Goal: Information Seeking & Learning: Learn about a topic

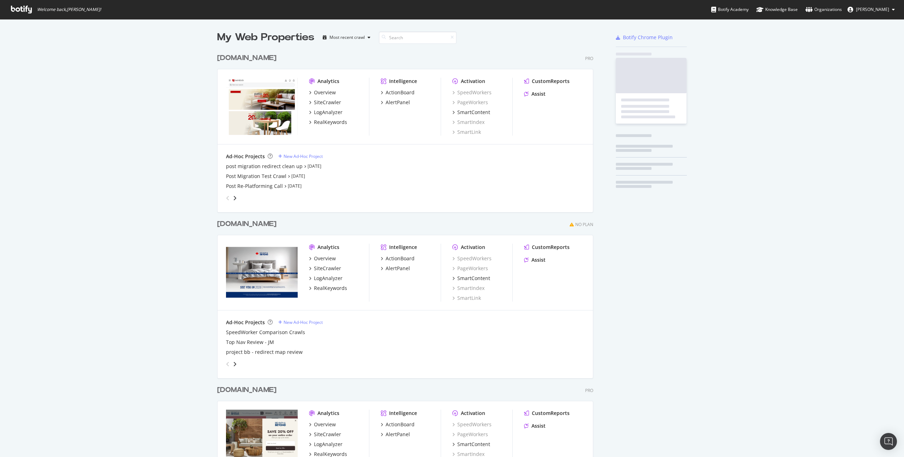
scroll to position [457, 904]
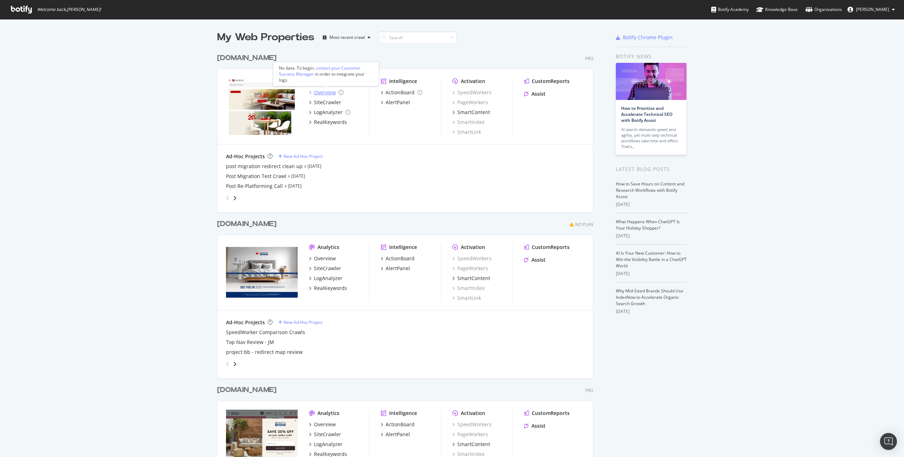
click at [327, 90] on div "Overview" at bounding box center [325, 92] width 22 height 7
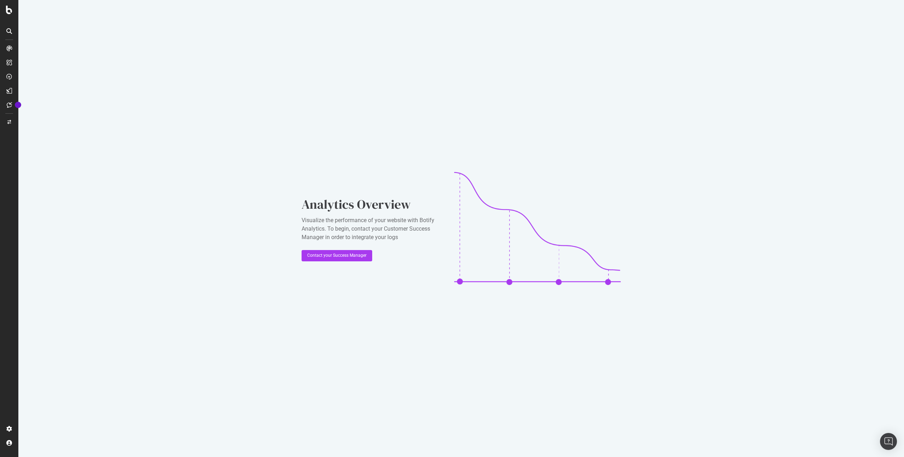
click at [12, 34] on div at bounding box center [9, 30] width 11 height 11
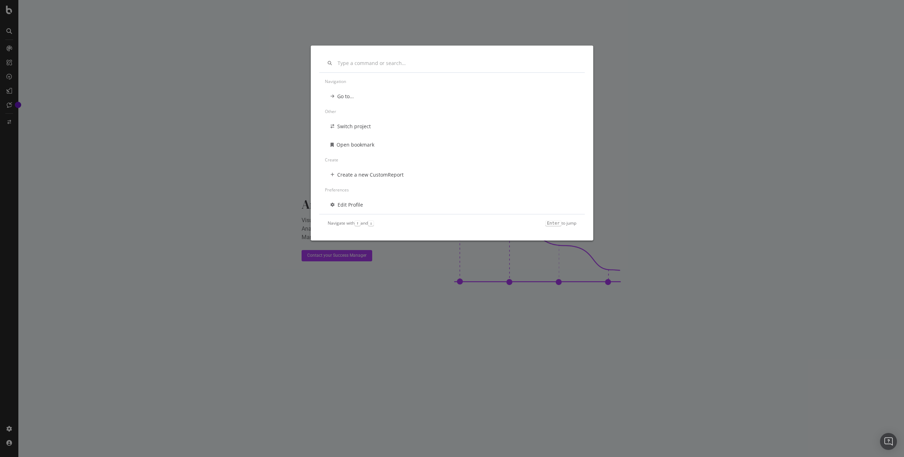
scroll to position [24, 0]
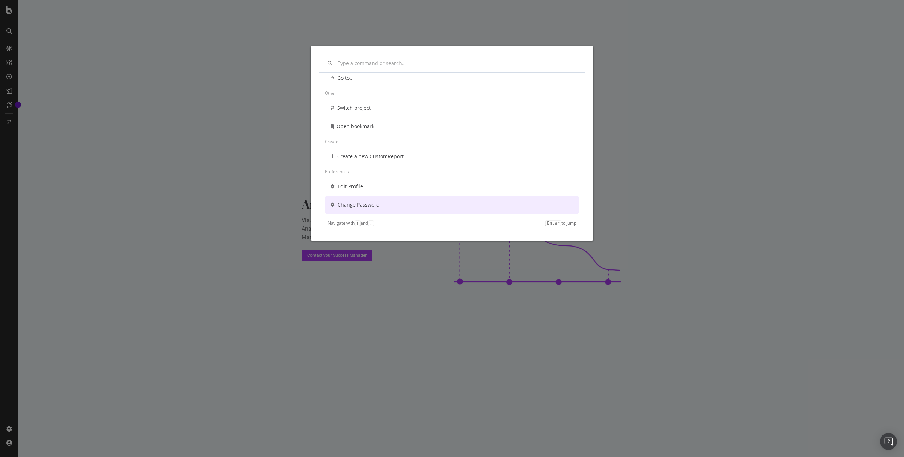
click at [110, 66] on div "Navigation Go to... Other Switch project Open bookmark Create Create a new Cust…" at bounding box center [452, 228] width 904 height 457
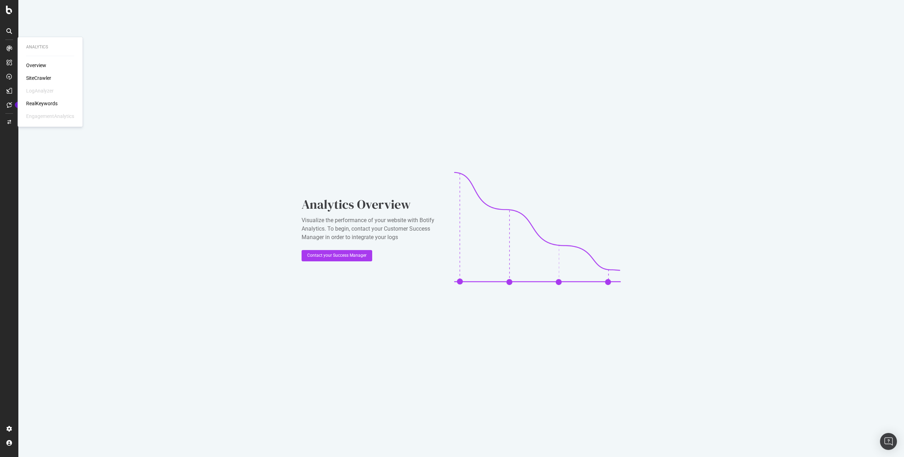
click at [45, 76] on div "SiteCrawler" at bounding box center [38, 78] width 25 height 7
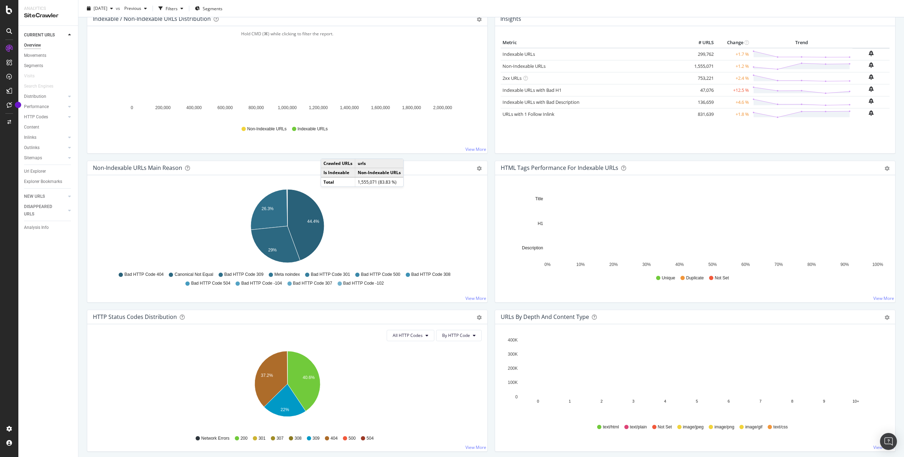
scroll to position [94, 0]
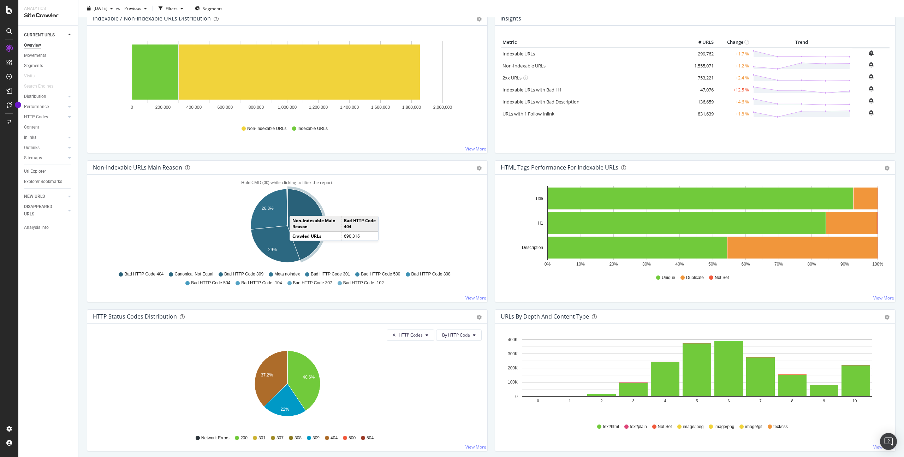
click at [297, 209] on icon "A chart." at bounding box center [306, 224] width 37 height 71
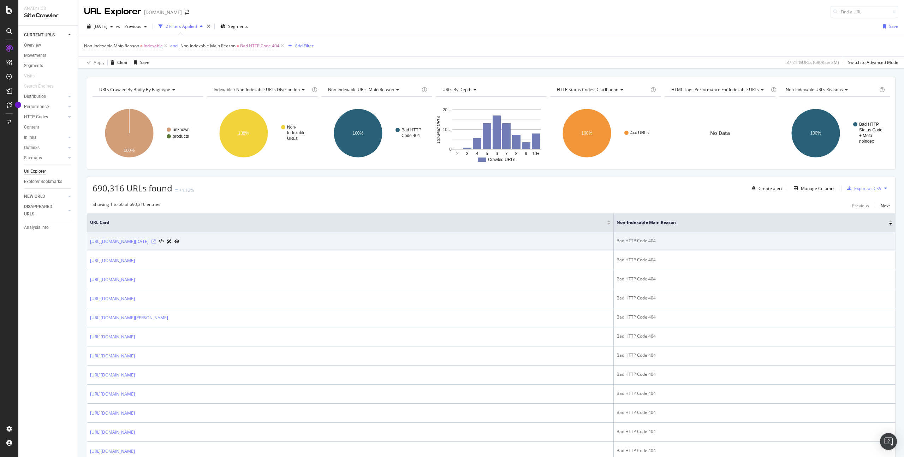
click at [156, 241] on icon at bounding box center [154, 242] width 4 height 4
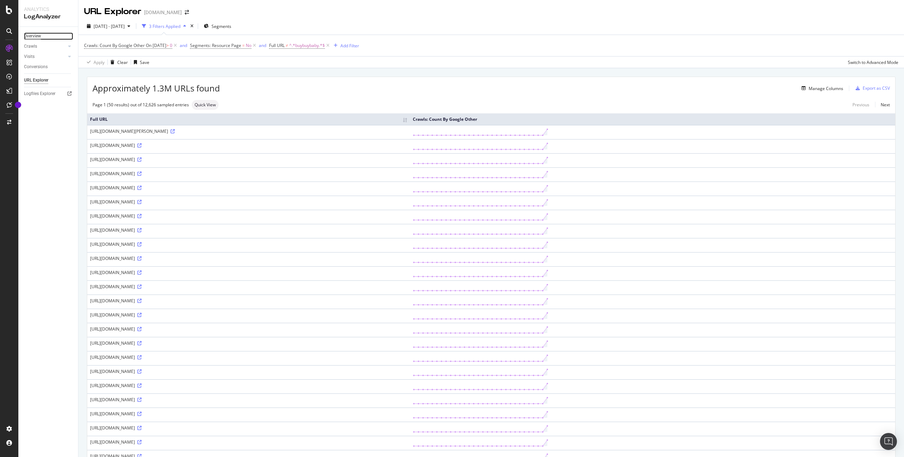
click at [31, 38] on div "Overview" at bounding box center [32, 36] width 17 height 7
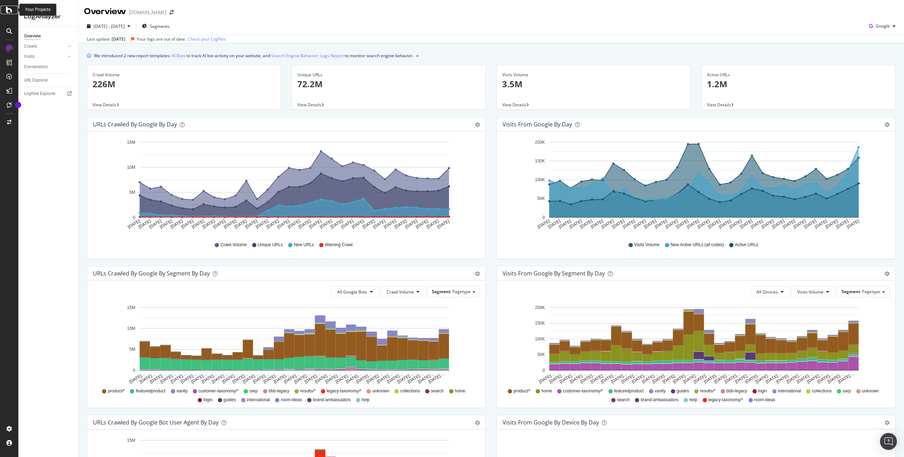
click at [12, 9] on icon at bounding box center [9, 10] width 6 height 8
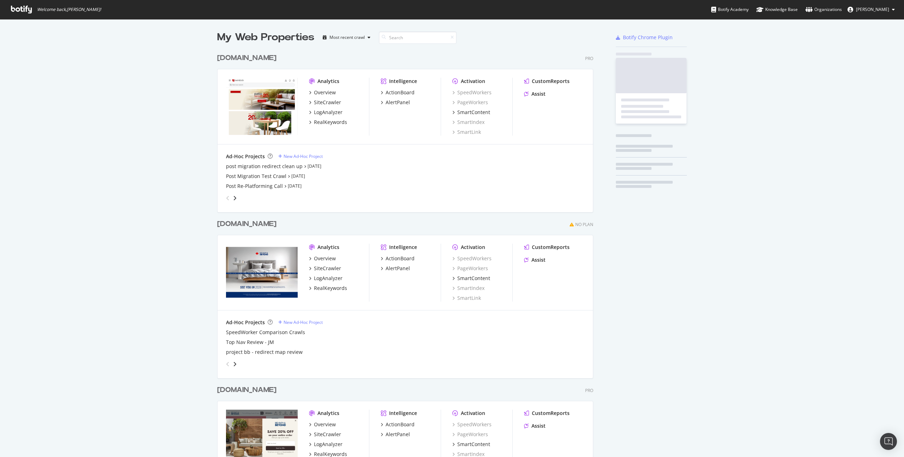
scroll to position [457, 904]
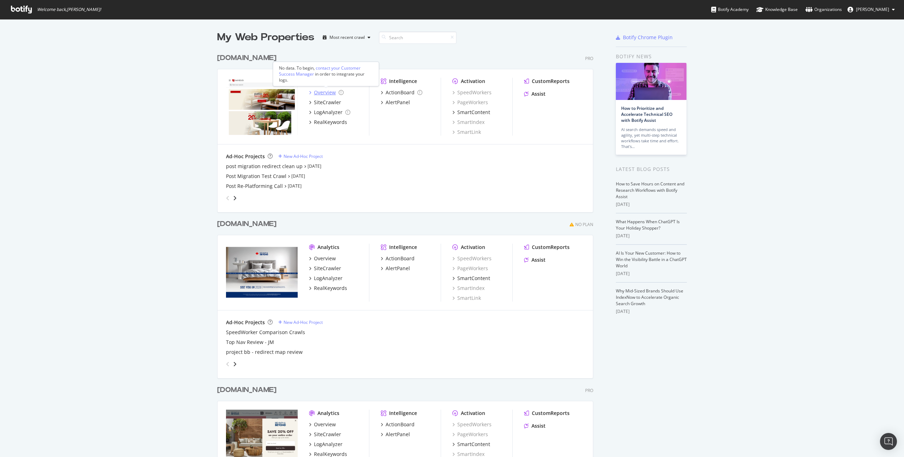
click at [331, 92] on div "Overview" at bounding box center [325, 92] width 22 height 7
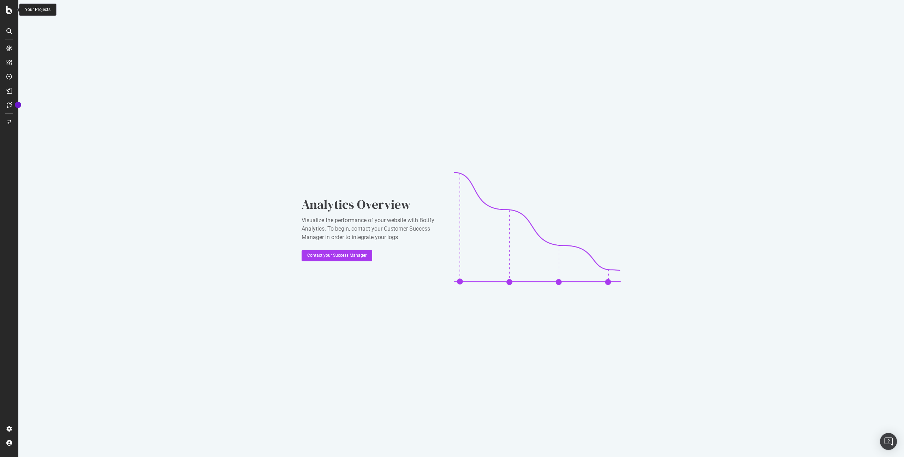
click at [2, 11] on div at bounding box center [9, 10] width 17 height 8
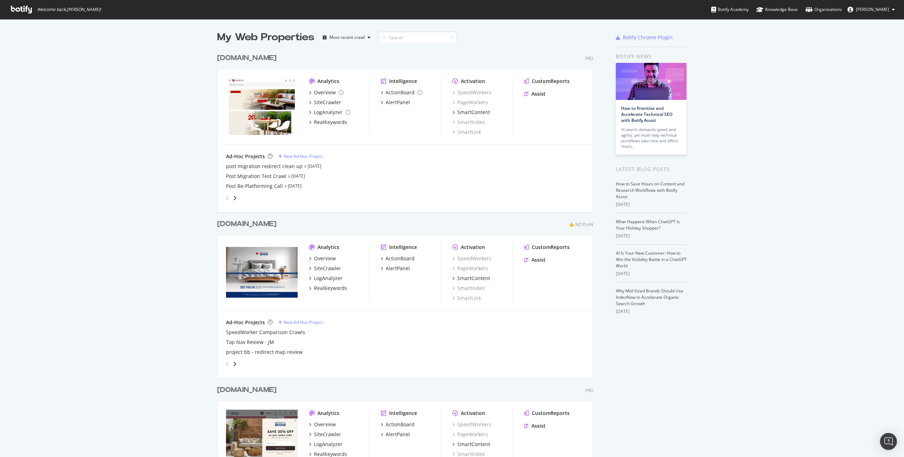
scroll to position [457, 904]
click at [330, 100] on div "SiteCrawler" at bounding box center [327, 102] width 27 height 7
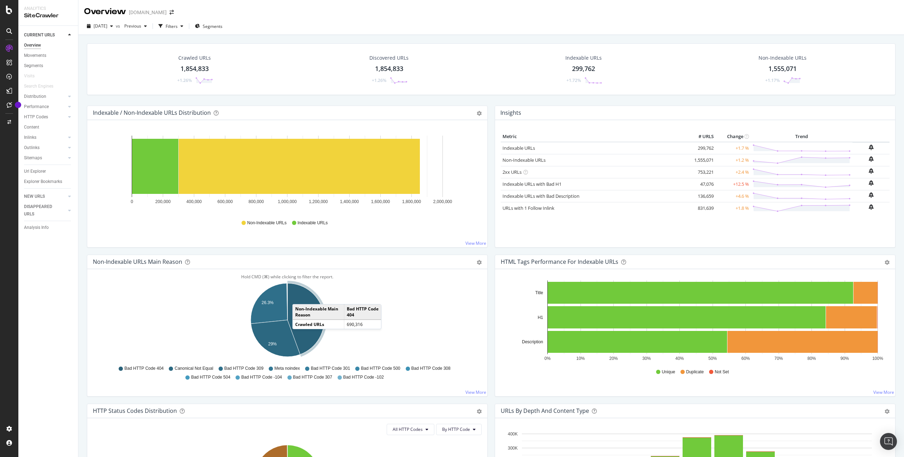
click at [308, 305] on td "Non-Indexable Main Reason" at bounding box center [318, 312] width 51 height 15
click at [304, 310] on icon "A chart." at bounding box center [306, 318] width 37 height 71
